Goal: Task Accomplishment & Management: Use online tool/utility

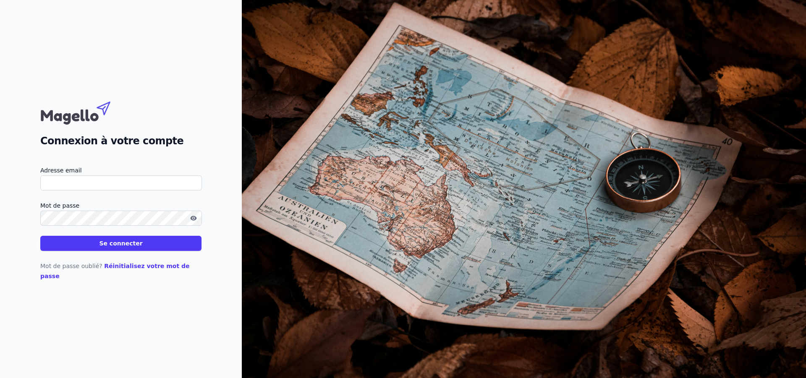
click at [131, 190] on input "Adresse email" at bounding box center [121, 183] width 162 height 15
type input "[PERSON_NAME][EMAIL_ADDRESS][DOMAIN_NAME]"
click at [192, 220] on icon "button" at bounding box center [193, 218] width 6 height 5
click at [166, 249] on button "Se connecter" at bounding box center [120, 243] width 161 height 15
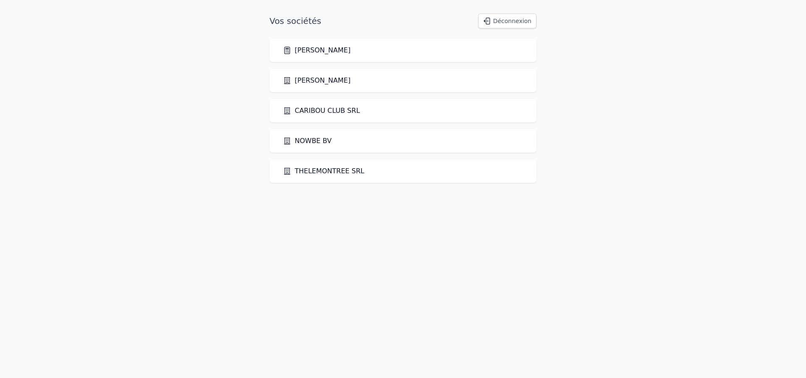
click at [325, 47] on link "[PERSON_NAME]" at bounding box center [317, 50] width 68 height 10
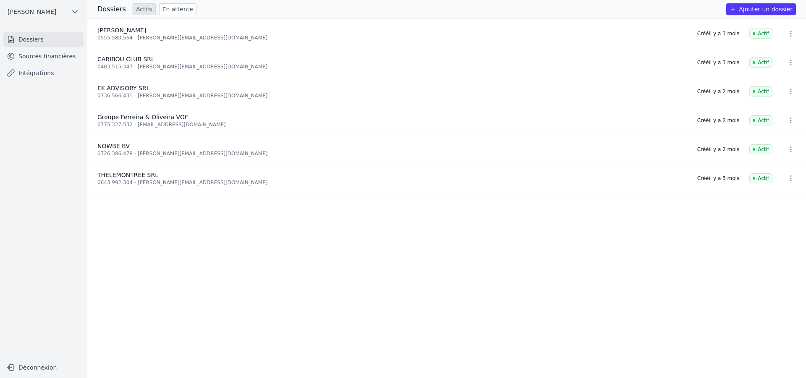
click at [37, 71] on link "Intégrations" at bounding box center [43, 73] width 80 height 15
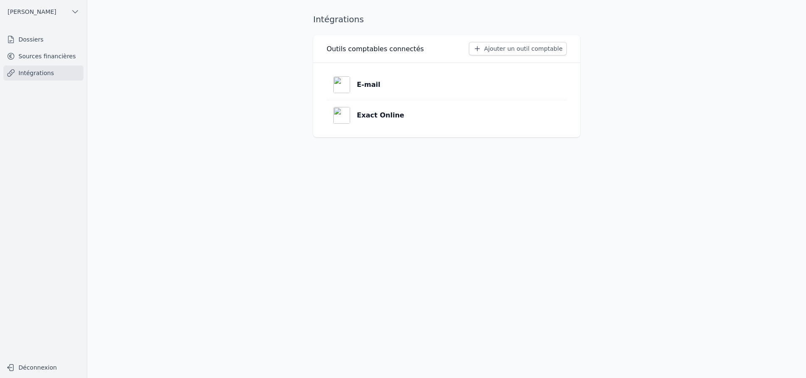
click at [377, 117] on p "Exact Online" at bounding box center [380, 115] width 47 height 10
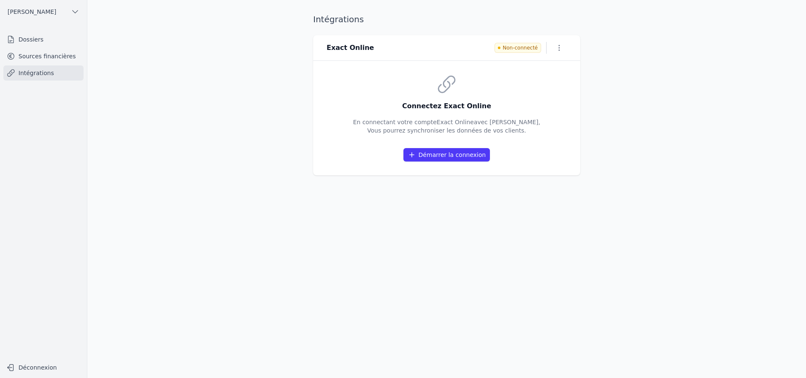
click at [448, 156] on button "Démarrer la connexion" at bounding box center [447, 154] width 87 height 13
